Goal: Obtain resource: Download file/media

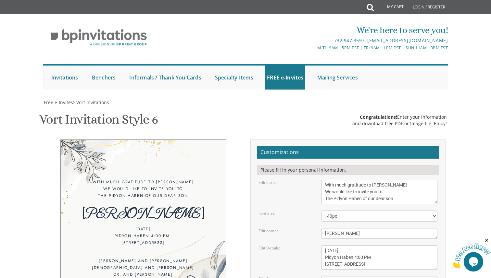
scroll to position [173, 0]
click at [362, 245] on textarea "[DATE] 7:00 pm • Khal Zichron [PERSON_NAME] [STREET_ADDRESS] • [GEOGRAPHIC_DATA…" at bounding box center [379, 257] width 116 height 24
type textarea "[DATE] Pidyon Haben 4:30 PM [STREET_ADDRESS]"
click at [184, 156] on div "With much gratitude to [PERSON_NAME] We would like to invite you to The Pidyon …" at bounding box center [246, 251] width 410 height 223
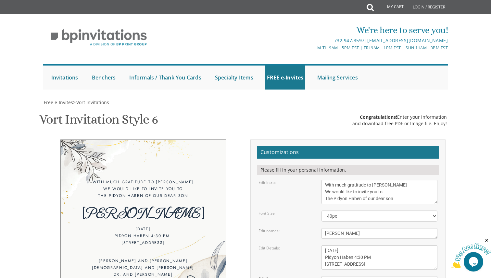
scroll to position [144, 0]
click at [336, 180] on textarea "With much gratitude to Hashem We would like to invite you to The vort of our de…" at bounding box center [379, 192] width 116 height 24
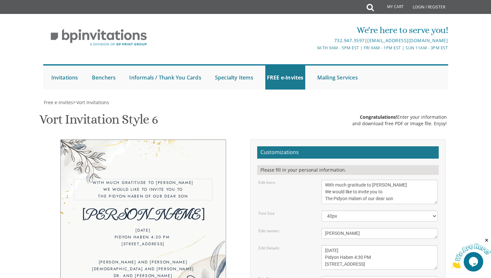
click at [153, 227] on div "[DATE] Pidyon Haben 4:30 PM [STREET_ADDRESS]" at bounding box center [143, 237] width 139 height 20
click at [176, 226] on div "[DATE] Pidyon Haben 4:30 PM [STREET_ADDRESS]" at bounding box center [143, 236] width 139 height 20
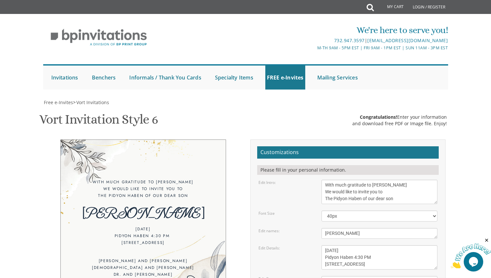
click at [336, 180] on textarea "With much gratitude to Hashem We would like to invite you to The vort of our de…" at bounding box center [379, 192] width 116 height 24
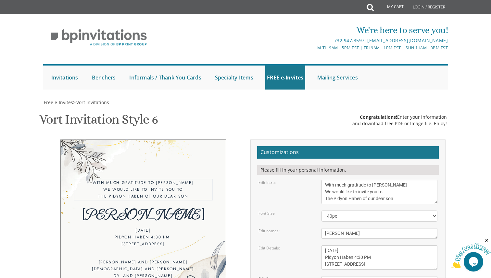
click at [336, 180] on textarea "With much gratitude to Hashem We would like to invite you to The vort of our de…" at bounding box center [379, 192] width 116 height 24
click at [345, 245] on textarea "[DATE] 7:00 pm • Khal Zichron [PERSON_NAME] [STREET_ADDRESS] • [GEOGRAPHIC_DATA…" at bounding box center [379, 257] width 116 height 24
